Goal: Task Accomplishment & Management: Manage account settings

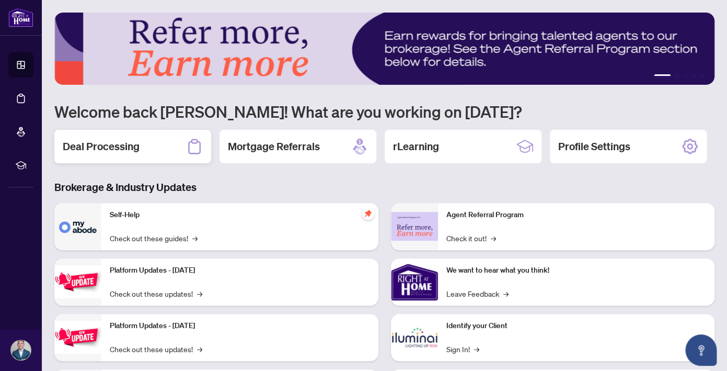
click at [123, 146] on h2 "Deal Processing" at bounding box center [101, 146] width 77 height 15
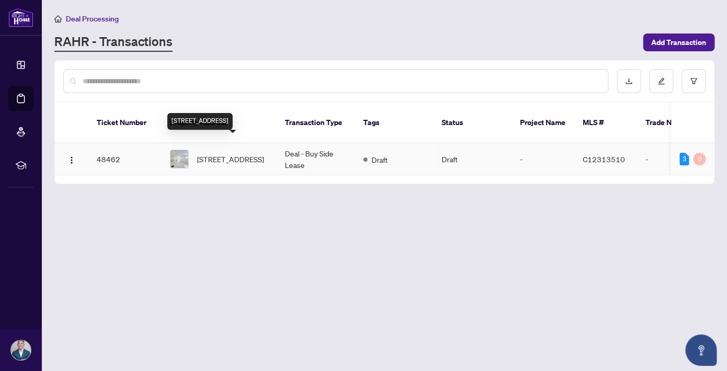
click at [238, 153] on span "[STREET_ADDRESS]" at bounding box center [230, 158] width 67 height 11
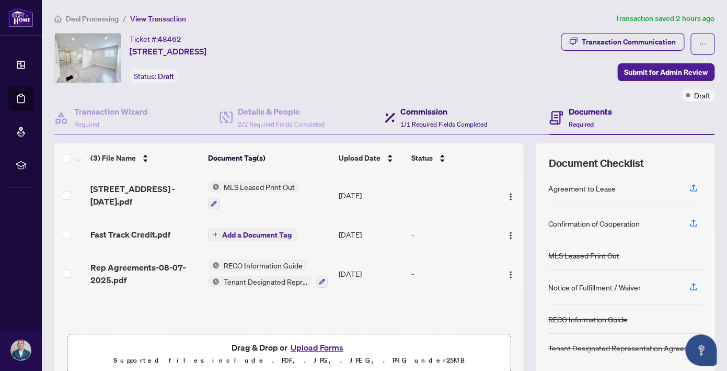
click at [446, 113] on h4 "Commission" at bounding box center [443, 111] width 87 height 13
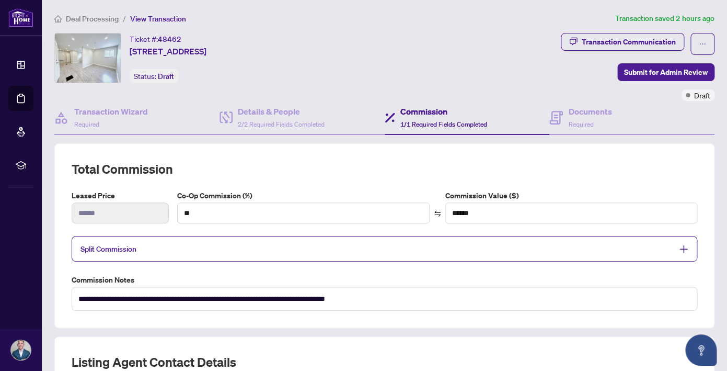
type textarea "**********"
click at [257, 114] on h4 "Details & People" at bounding box center [281, 111] width 87 height 13
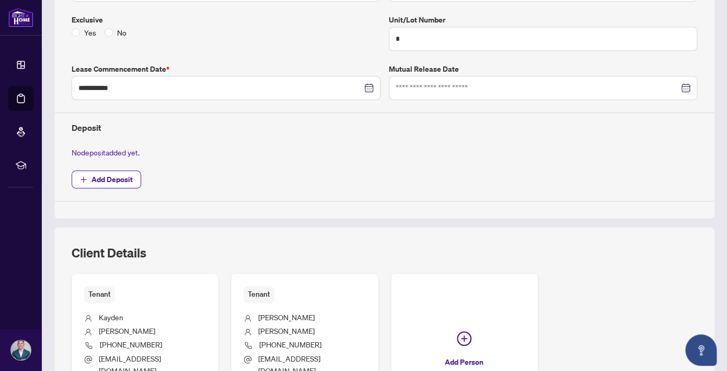
scroll to position [284, 0]
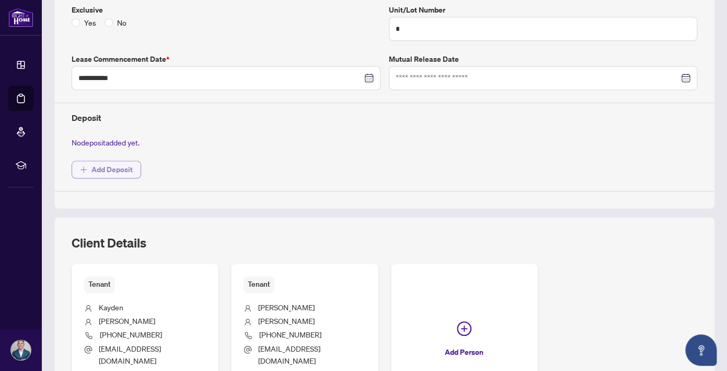
click at [108, 170] on span "Add Deposit" at bounding box center [111, 169] width 41 height 17
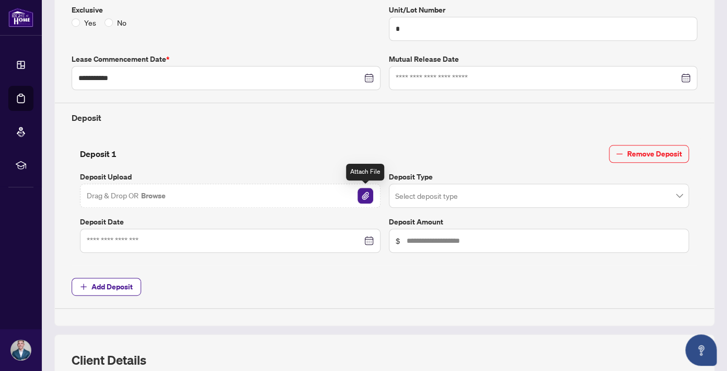
click at [367, 194] on img "button" at bounding box center [366, 196] width 16 height 16
click at [369, 240] on div at bounding box center [230, 240] width 287 height 11
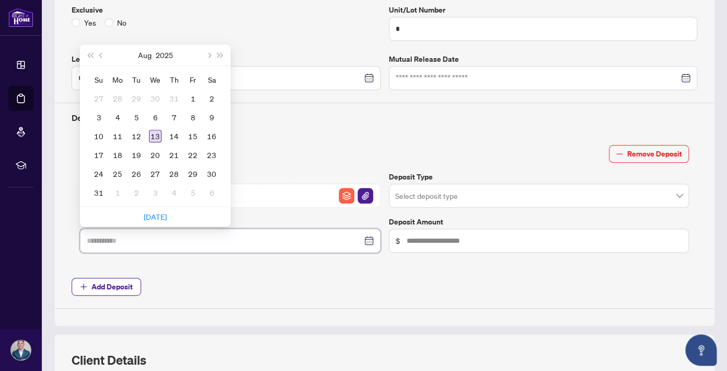
type input "**********"
click at [155, 135] on div "13" at bounding box center [155, 136] width 13 height 13
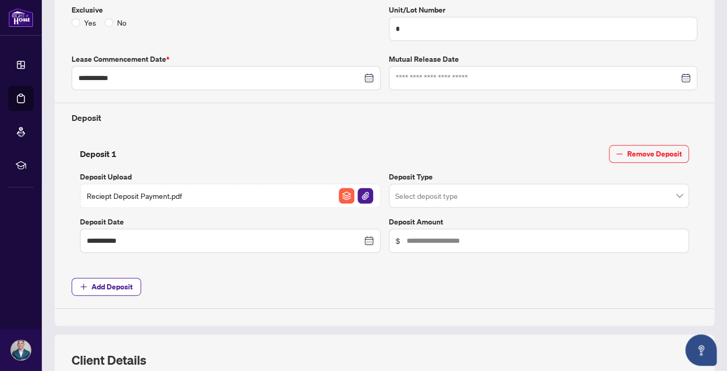
click at [488, 193] on input "search" at bounding box center [534, 197] width 279 height 23
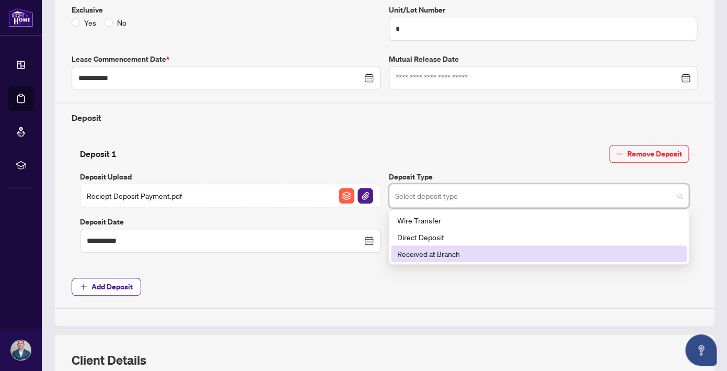
click at [414, 281] on span "Add Deposit" at bounding box center [385, 287] width 626 height 18
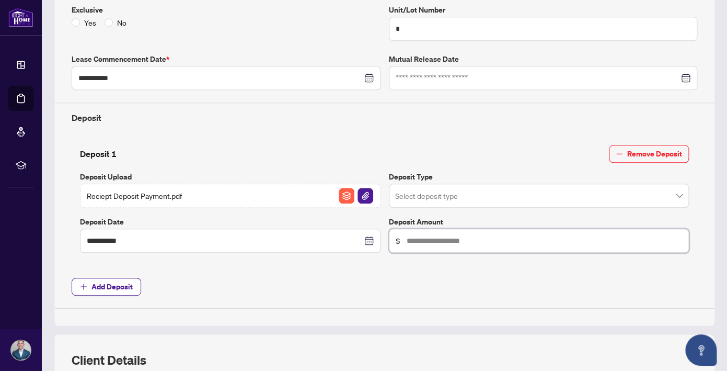
click at [480, 240] on input "text" at bounding box center [545, 240] width 276 height 11
type input "********"
click at [436, 271] on div "**********" at bounding box center [384, 107] width 634 height 402
click at [476, 189] on input "search" at bounding box center [534, 197] width 279 height 23
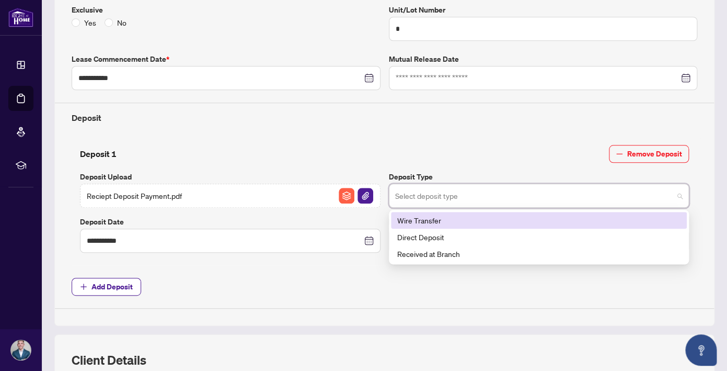
click at [327, 292] on span "Add Deposit" at bounding box center [385, 287] width 626 height 18
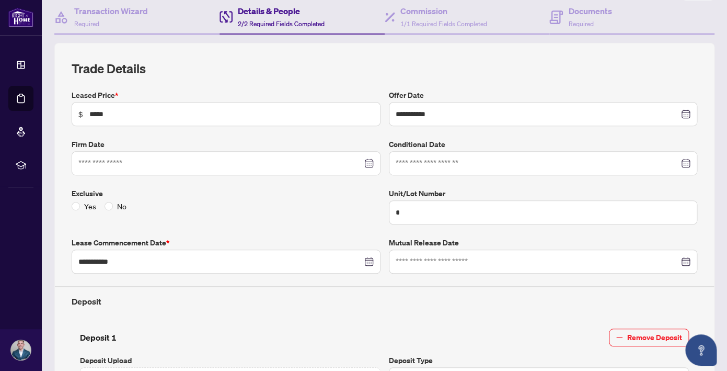
scroll to position [0, 0]
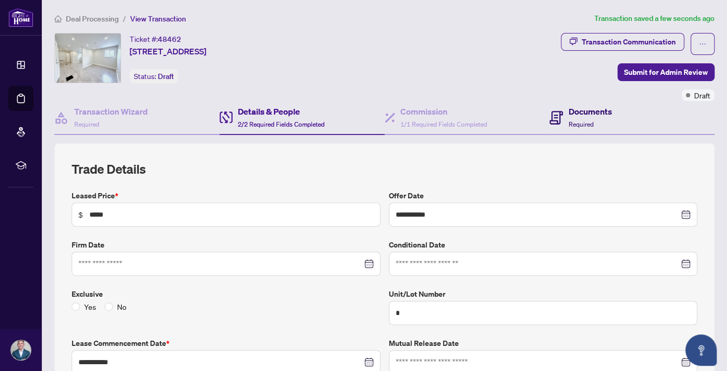
click at [581, 116] on h4 "Documents" at bounding box center [589, 111] width 43 height 13
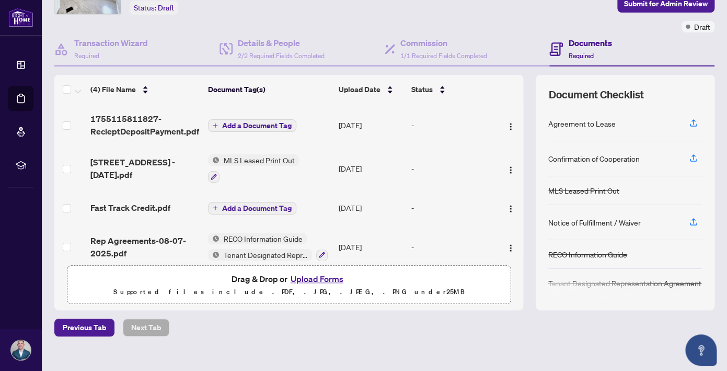
scroll to position [68, 0]
click at [216, 129] on button "Add a Document Tag" at bounding box center [252, 126] width 88 height 13
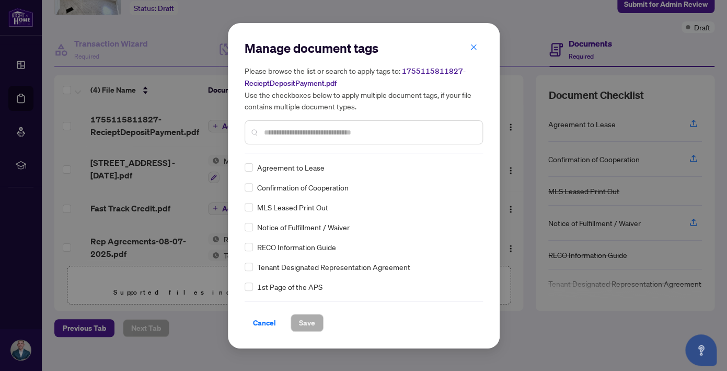
click at [321, 131] on input "text" at bounding box center [369, 131] width 210 height 11
type input "*******"
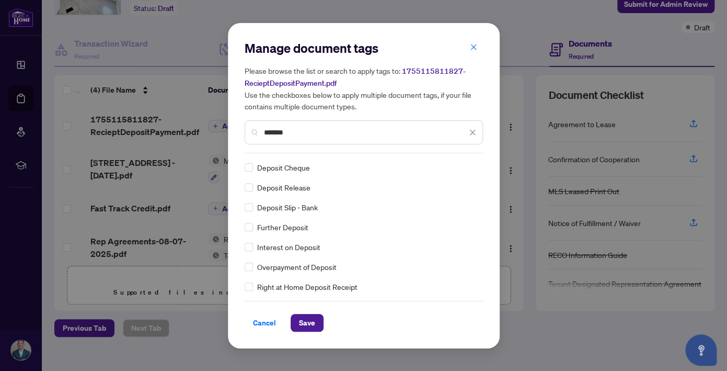
scroll to position [0, 0]
click at [306, 323] on span "Save" at bounding box center [307, 322] width 16 height 17
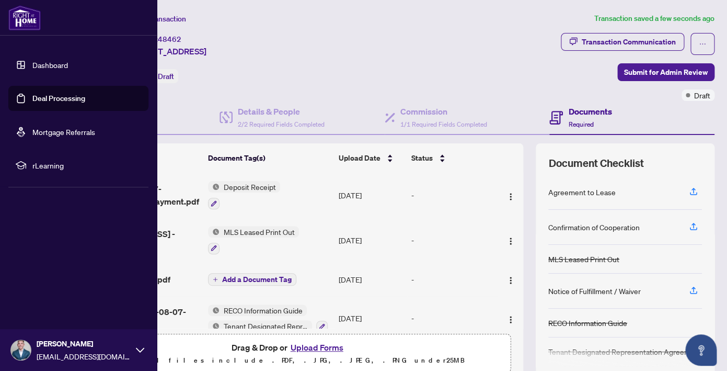
click at [45, 65] on link "Dashboard" at bounding box center [50, 64] width 36 height 9
